Goal: Contribute content: Add original content to the website for others to see

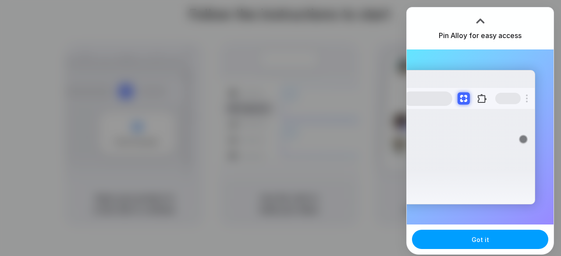
click at [472, 236] on span "Got it" at bounding box center [480, 239] width 18 height 9
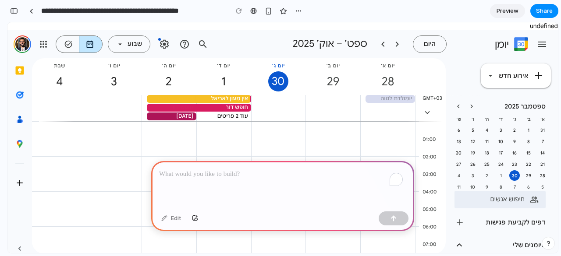
click at [333, 83] on div "29" at bounding box center [332, 81] width 19 height 20
click at [283, 80] on div "30" at bounding box center [278, 81] width 20 height 20
click at [223, 81] on div "1" at bounding box center [224, 81] width 12 height 20
click at [205, 102] on div "אין מעון לאריאל ‏כל היום, ‏אין מעון לאריאל, ‏יומן: ‏היומן המשפחתי, ‏ללא מיקום, …" at bounding box center [199, 99] width 104 height 8
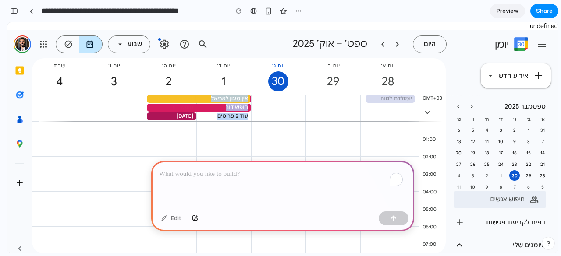
drag, startPoint x: 205, startPoint y: 102, endPoint x: 244, endPoint y: 114, distance: 40.0
click at [244, 95] on div "אין מעון לאריאל ‏כל היום, ‏אין מעון לאריאל, ‏יומן: ‏היומן המשפחתי, ‏ללא מיקום, …" at bounding box center [224, 95] width 54 height 0
click at [329, 117] on div "אין אירועים של יום שלם, יום שני, 29 בספטמבר" at bounding box center [332, 112] width 55 height 35
click at [191, 188] on div "To enrich screen reader interactions, please activate Accessibility in Grammarl…" at bounding box center [282, 184] width 263 height 47
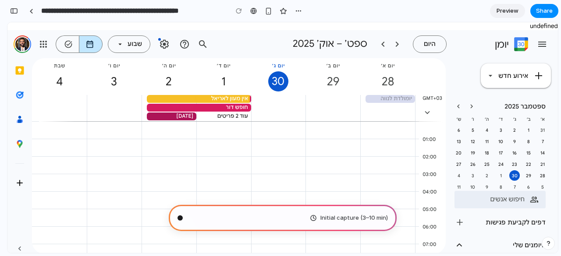
scroll to position [33, 0]
click at [522, 67] on button "add אירוע חדש" at bounding box center [516, 76] width 70 height 25
click at [546, 40] on icon "חלונית ההזזה הראשית" at bounding box center [542, 44] width 11 height 11
click at [533, 72] on icon "add" at bounding box center [538, 76] width 11 height 11
click at [491, 77] on button "add אירוע חדש" at bounding box center [516, 76] width 70 height 25
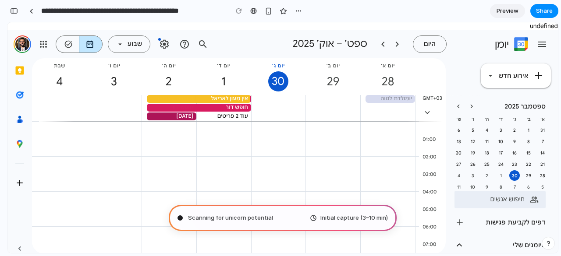
click at [503, 139] on div "10" at bounding box center [501, 142] width 11 height 6
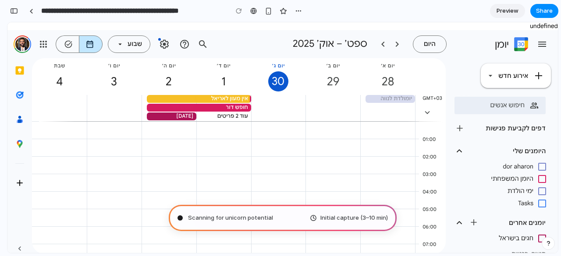
click at [7, 22] on div "האפשרויות ליומן ימי הולדת" at bounding box center [7, 22] width 0 height 0
click at [7, 22] on div "האפשרויות ליומן היומן המשפחתי" at bounding box center [7, 22] width 0 height 0
click at [7, 22] on div "ביטול הרישום ליומן היומן המשפחתי" at bounding box center [7, 22] width 0 height 0
click at [479, 166] on div "dor aharon" at bounding box center [492, 167] width 81 height 12
drag, startPoint x: 464, startPoint y: 154, endPoint x: 475, endPoint y: 221, distance: 67.6
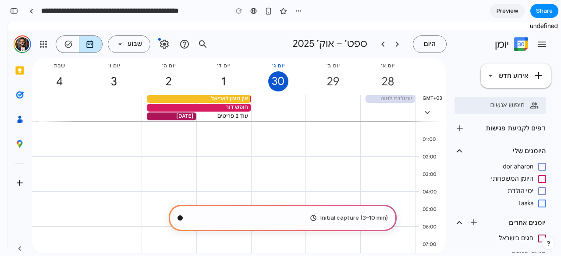
click at [475, 221] on div "היומנים שלי keyboard_arrow_up dor aharon more_vert האפשרויות ליומן ‪dor aharon‬…" at bounding box center [501, 194] width 110 height 100
click at [475, 221] on div "הוספת יומנים אחרים" at bounding box center [474, 223] width 14 height 14
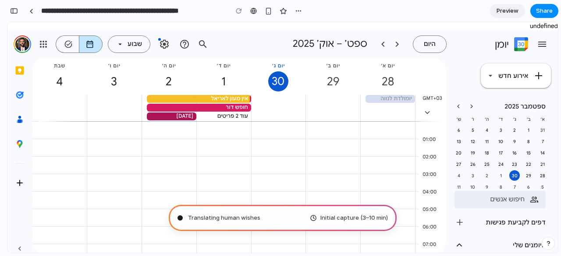
click at [427, 113] on div "הרחבת הקטע 'יום שלם'" at bounding box center [427, 112] width 21 height 21
drag, startPoint x: 382, startPoint y: 170, endPoint x: 391, endPoint y: 130, distance: 40.4
click at [119, 44] on icon "arrow_drop_down" at bounding box center [120, 44] width 8 height 8
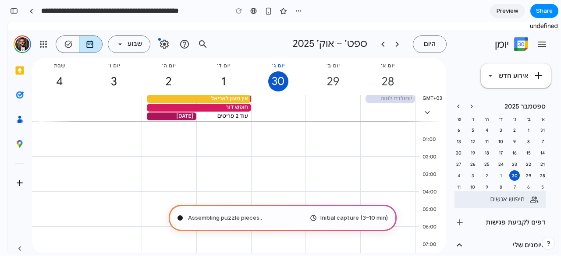
click at [72, 43] on icon "‏מעבר ל-Google Tasks" at bounding box center [68, 44] width 9 height 9
click at [44, 43] on link "אפליקציות Google" at bounding box center [44, 44] width 18 height 18
click at [17, 45] on link "חשבון Google: ‪dor aharon‬‏ \a(dor.aharon9@gmail.com)" at bounding box center [23, 44] width 18 height 18
click at [20, 179] on div "להורדת תוספים" at bounding box center [20, 183] width 18 height 18
click at [24, 248] on div "הסתרת החלונית הצדדית" at bounding box center [20, 249] width 18 height 18
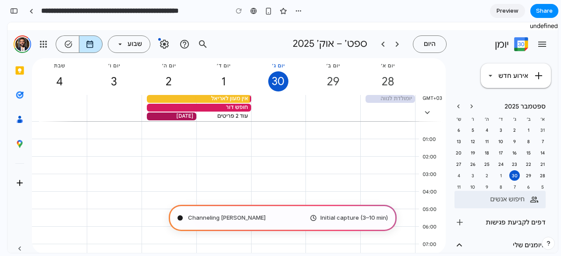
drag, startPoint x: 539, startPoint y: 31, endPoint x: 505, endPoint y: 10, distance: 40.3
click at [505, 22] on html "undefined דילוג לתוכן הראשי מקשי קיצור משוב בנושא נגישות יומן יומן היום יום שלי…" at bounding box center [282, 137] width 550 height 231
click at [298, 7] on div "button" at bounding box center [298, 10] width 7 height 7
type input "**********"
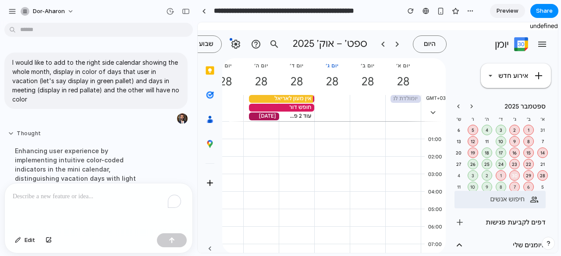
click at [28, 131] on button "Thought" at bounding box center [81, 133] width 146 height 7
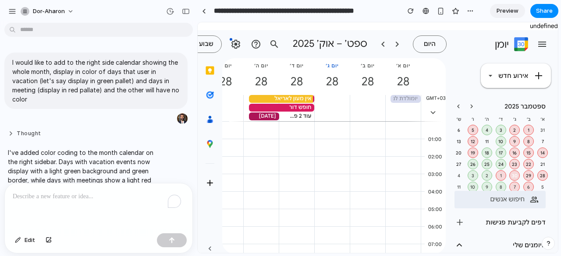
click at [28, 131] on button "Thought" at bounding box center [81, 133] width 146 height 7
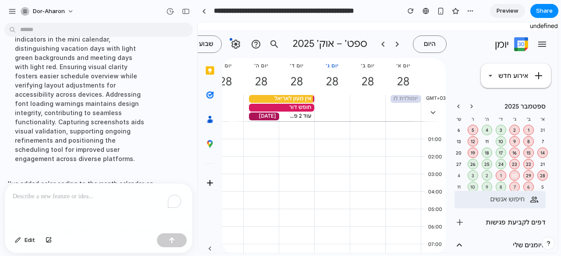
scroll to position [194, 0]
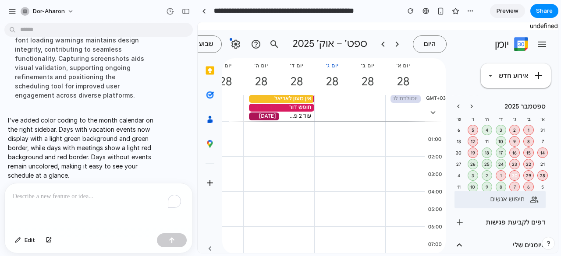
click at [474, 129] on div "5" at bounding box center [473, 130] width 10 height 6
click at [487, 130] on div "4" at bounding box center [487, 130] width 10 height 6
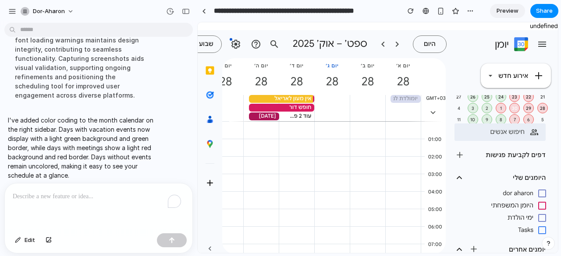
scroll to position [0, 0]
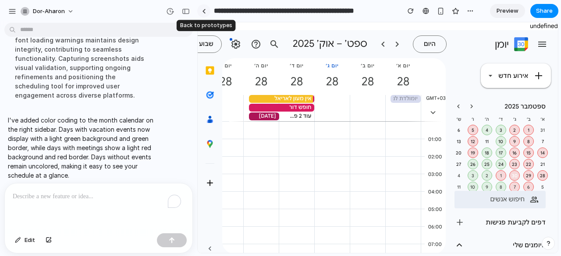
click at [202, 11] on div at bounding box center [204, 11] width 4 height 5
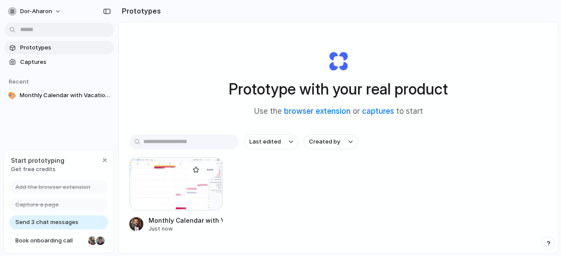
click at [197, 194] on div at bounding box center [175, 183] width 93 height 53
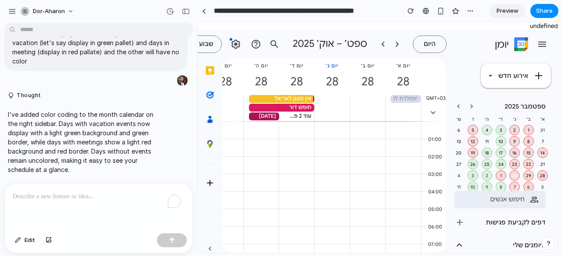
click at [118, 194] on p "To enrich screen reader interactions, please activate Accessibility in Grammarl…" at bounding box center [99, 196] width 172 height 11
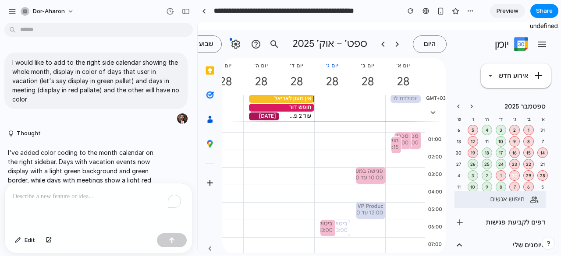
scroll to position [41, 0]
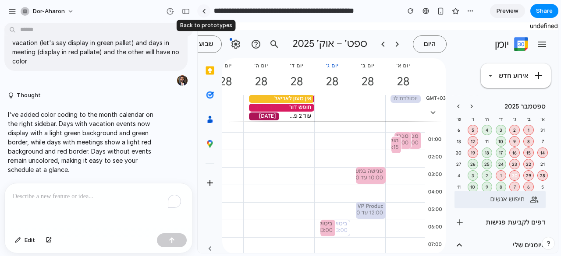
click at [205, 9] on div at bounding box center [204, 11] width 4 height 5
